Goal: Task Accomplishment & Management: Complete application form

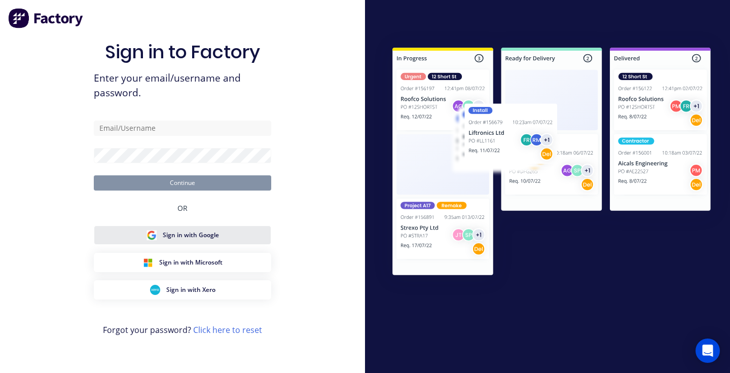
click at [226, 232] on button "Sign in with Google" at bounding box center [182, 235] width 177 height 19
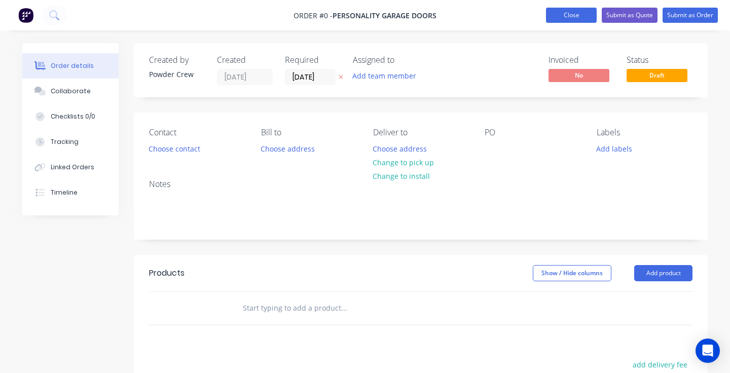
click at [563, 12] on button "Close" at bounding box center [571, 15] width 51 height 15
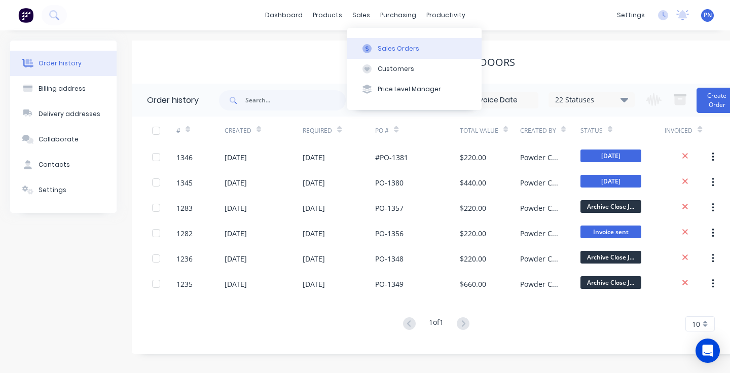
click at [382, 48] on div "Sales Orders" at bounding box center [399, 48] width 42 height 9
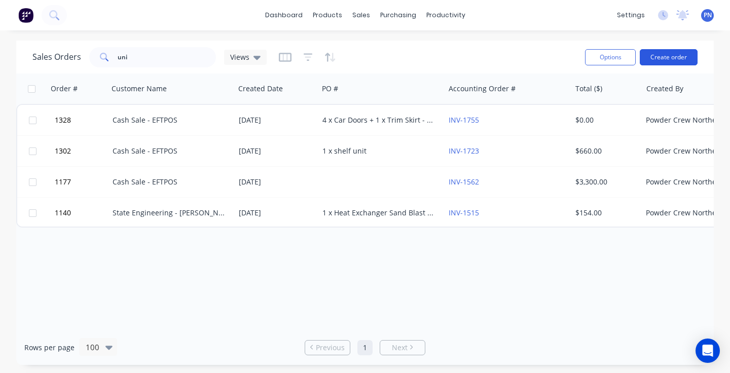
click at [658, 60] on button "Create order" at bounding box center [669, 57] width 58 height 16
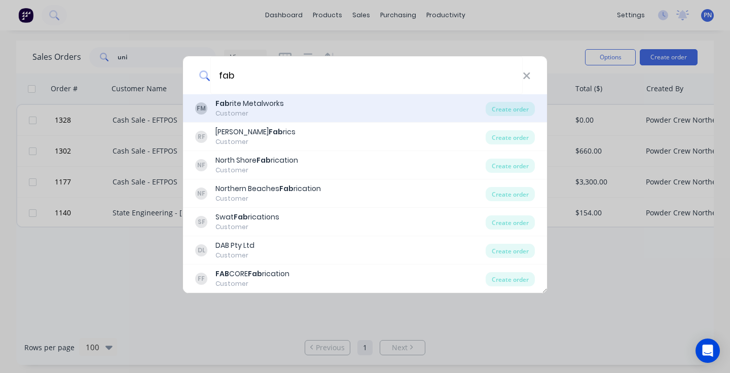
type input "fab"
click at [431, 115] on div "FM Fab rite Metalworks Customer" at bounding box center [340, 108] width 291 height 20
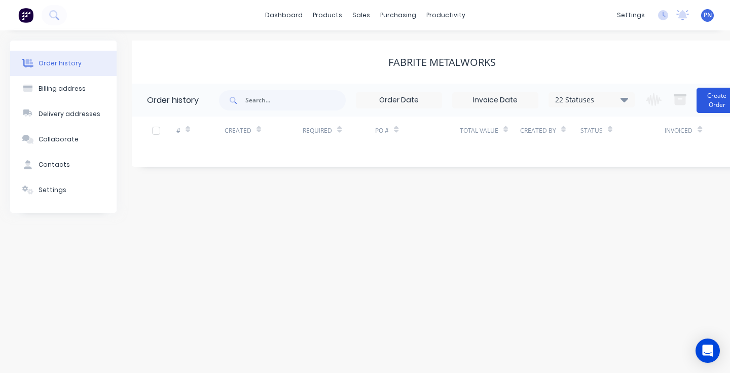
click at [709, 98] on button "Create Order" at bounding box center [717, 100] width 41 height 25
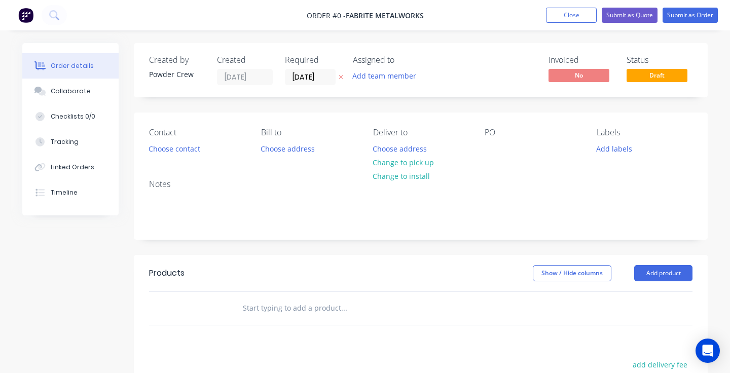
click at [502, 151] on div "PO" at bounding box center [533, 142] width 96 height 28
click at [492, 150] on div at bounding box center [493, 148] width 16 height 15
drag, startPoint x: 529, startPoint y: 149, endPoint x: 485, endPoint y: 149, distance: 43.6
click at [485, 149] on div "light post" at bounding box center [509, 148] width 48 height 15
copy div "light post"
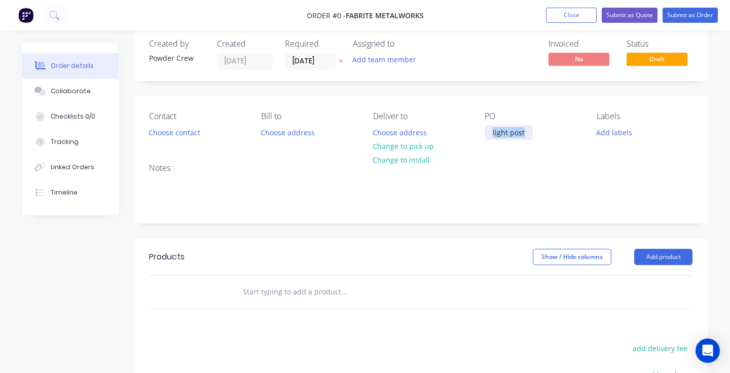
scroll to position [21, 0]
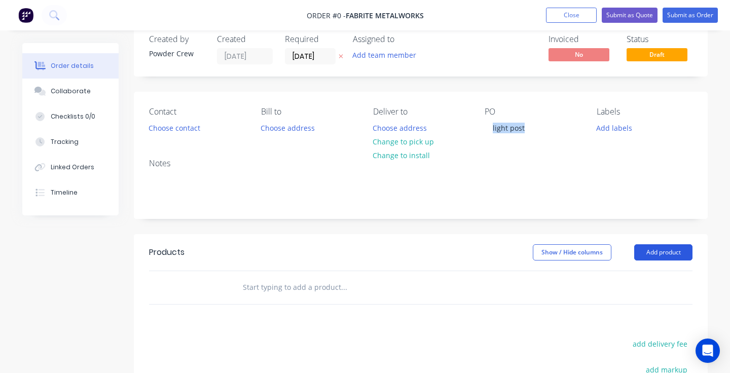
click at [648, 248] on div "Order details Collaborate Checklists 0/0 Tracking Linked Orders Timeline Order …" at bounding box center [365, 292] width 706 height 541
click at [652, 251] on button "Add product" at bounding box center [663, 252] width 58 height 16
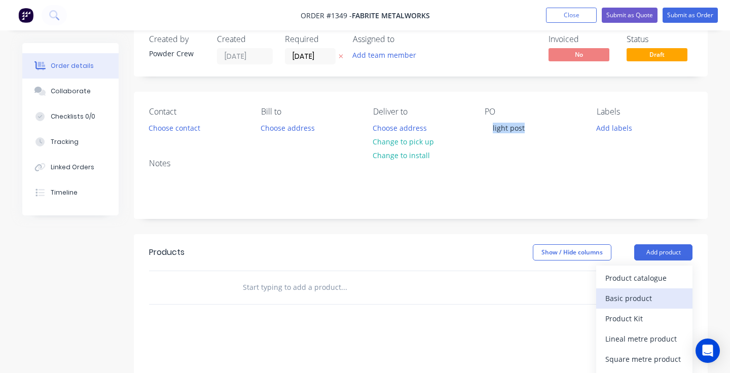
click at [632, 297] on div "Basic product" at bounding box center [645, 298] width 78 height 15
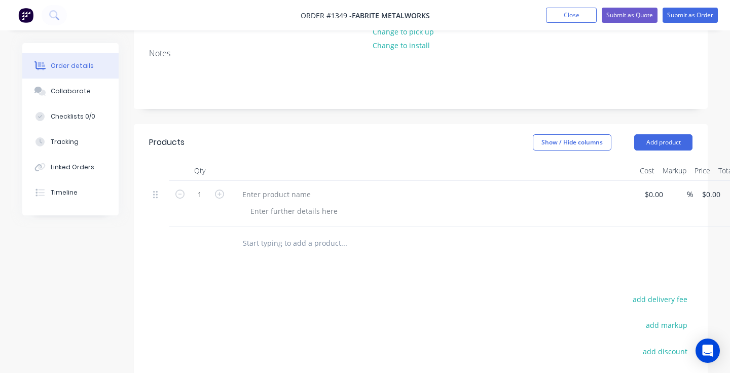
scroll to position [153, 0]
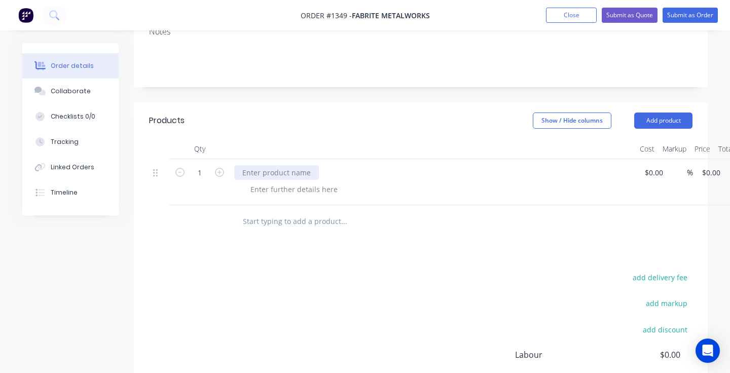
click at [282, 169] on div at bounding box center [276, 172] width 85 height 15
paste div
click at [241, 174] on div "light post" at bounding box center [258, 172] width 48 height 15
drag, startPoint x: 274, startPoint y: 170, endPoint x: 284, endPoint y: 196, distance: 27.3
click at [274, 176] on div "light post" at bounding box center [258, 172] width 48 height 15
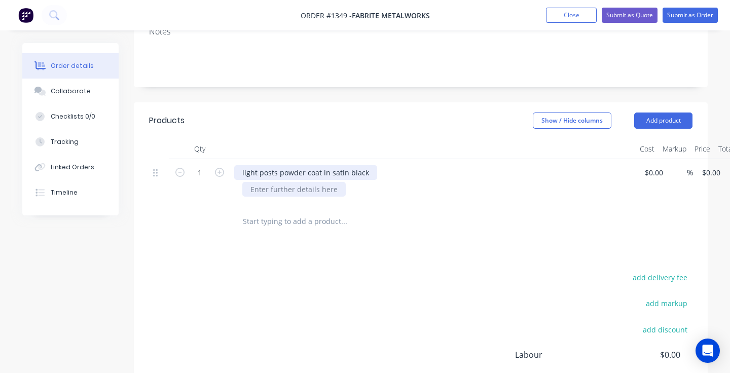
drag, startPoint x: 243, startPoint y: 173, endPoint x: 243, endPoint y: 190, distance: 16.7
click at [243, 173] on div "light posts powder coat in satin black" at bounding box center [305, 172] width 143 height 15
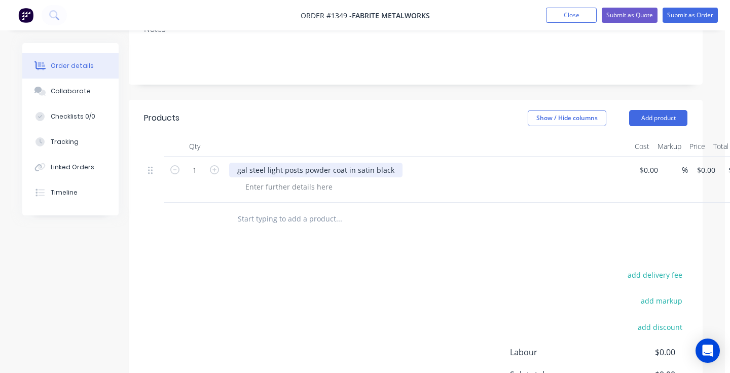
scroll to position [156, 5]
